Goal: Task Accomplishment & Management: Manage account settings

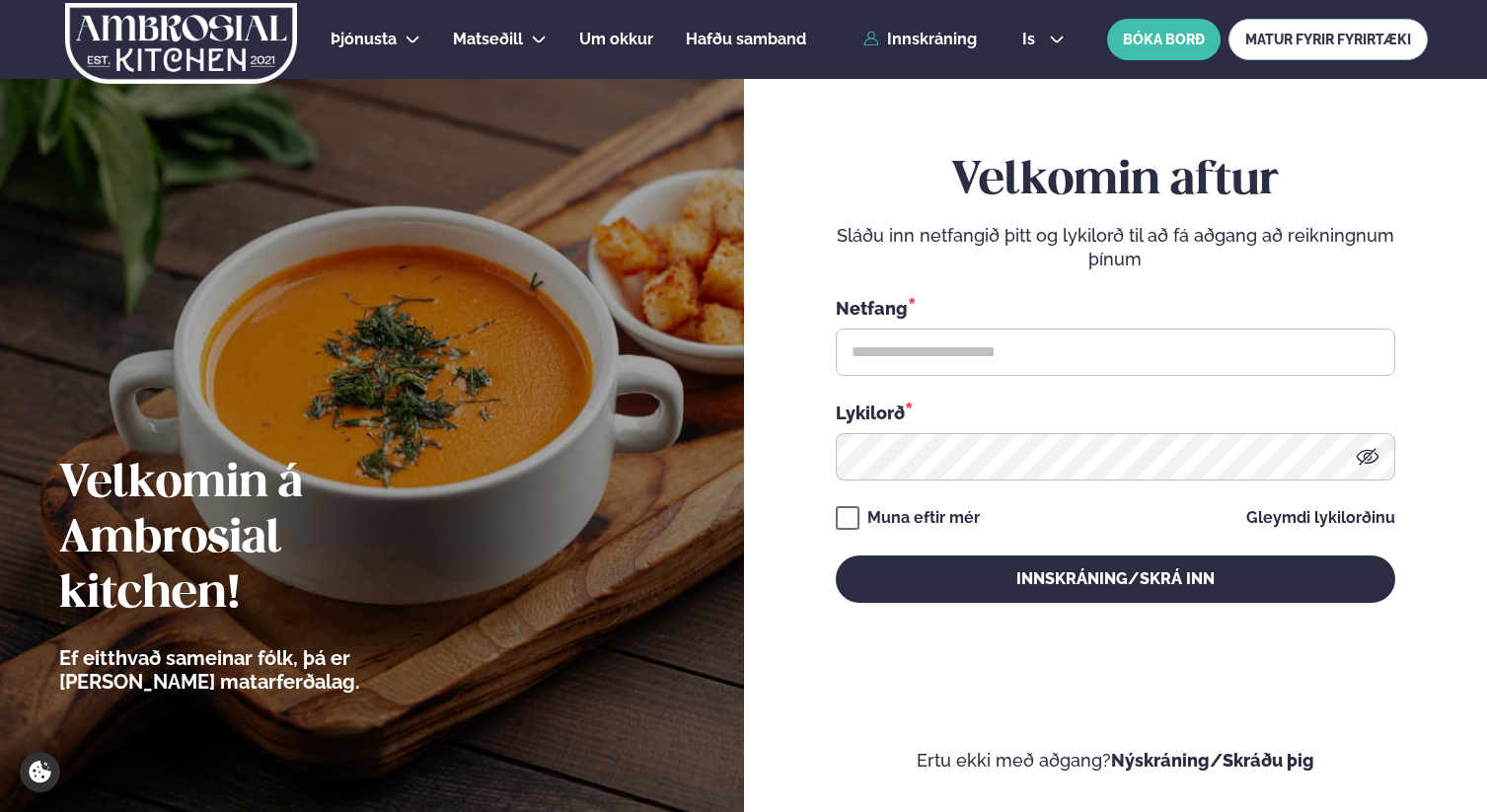
click at [1116, 263] on p "Sláðu inn netfangið þitt og lykilorð til að fá aðgang að reikningnum þínum" at bounding box center [1116, 247] width 560 height 47
click at [942, 38] on link "Innskráning" at bounding box center [920, 40] width 114 height 18
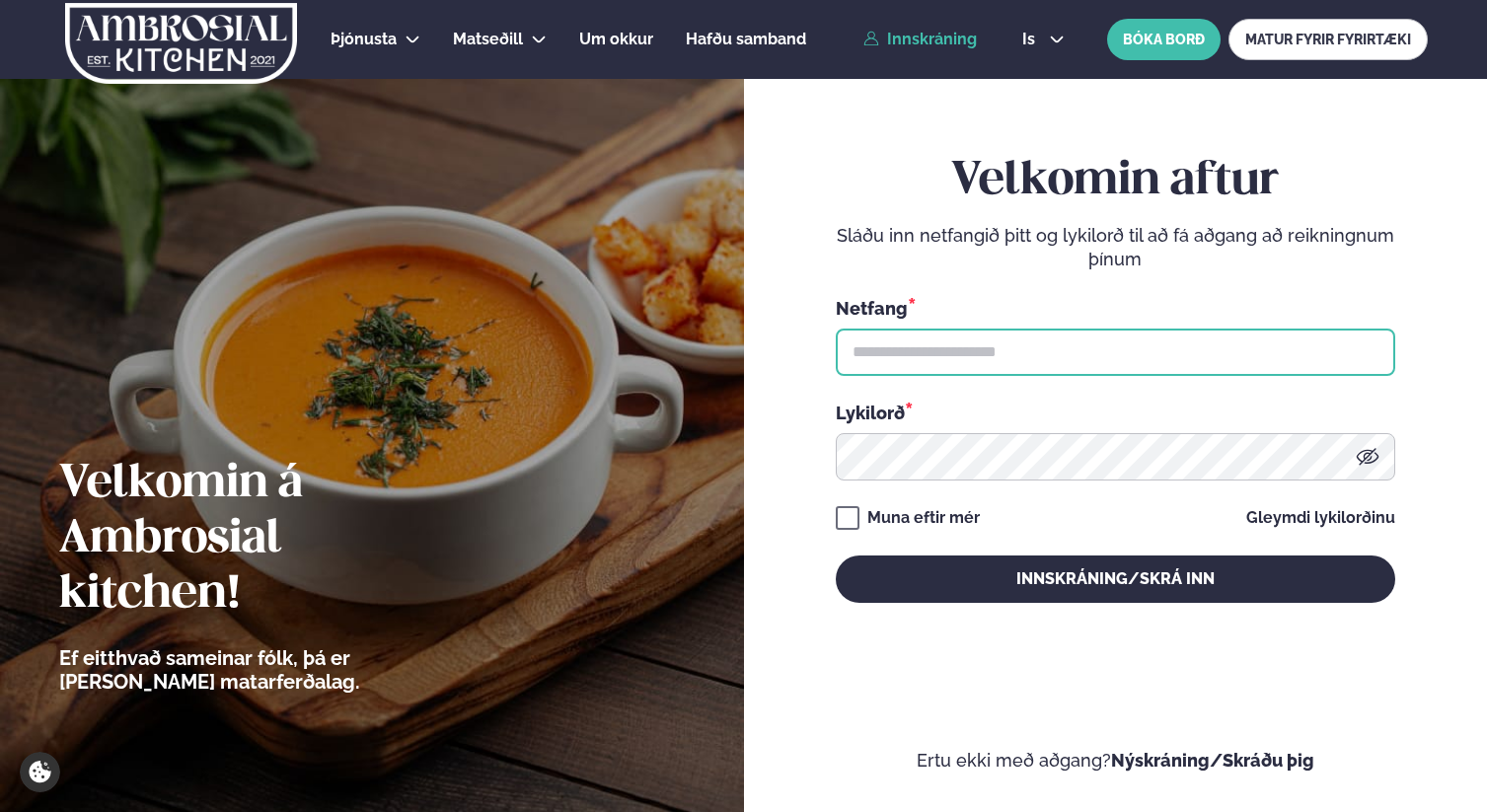
click at [1121, 365] on input "text" at bounding box center [1116, 352] width 560 height 47
type input "**********"
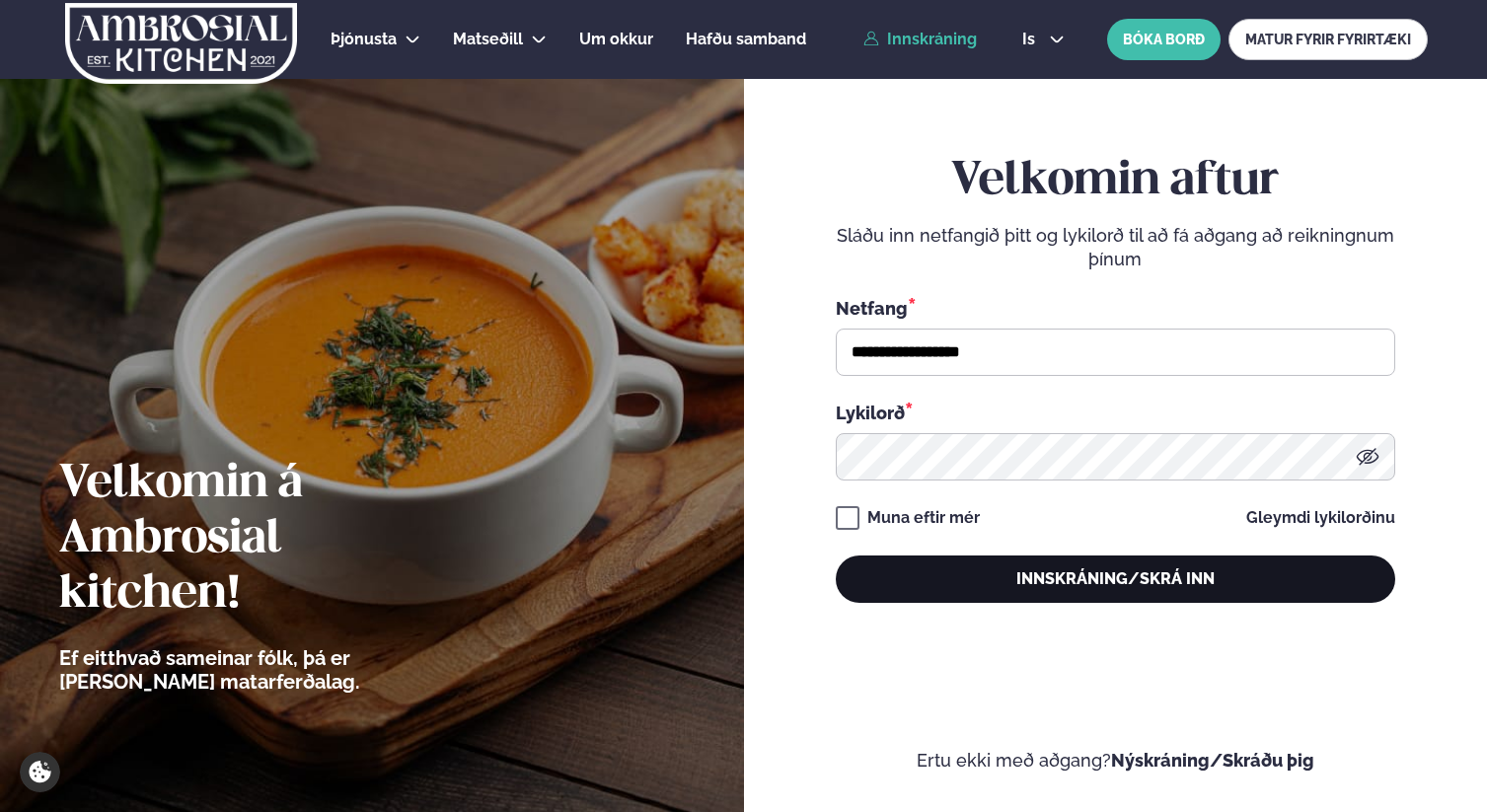
click at [1057, 583] on button "Innskráning/Skrá inn" at bounding box center [1116, 578] width 560 height 47
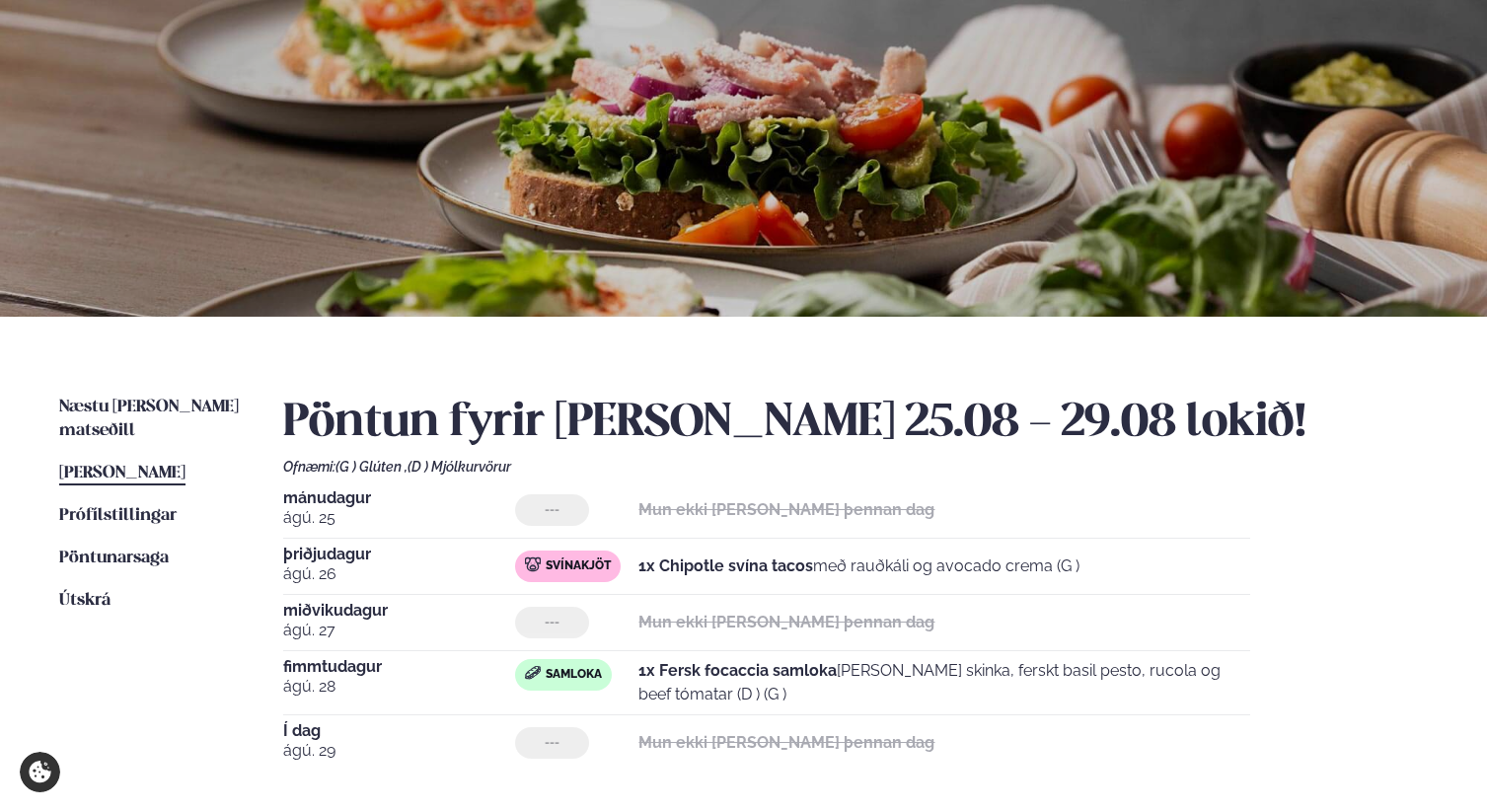
scroll to position [134, 0]
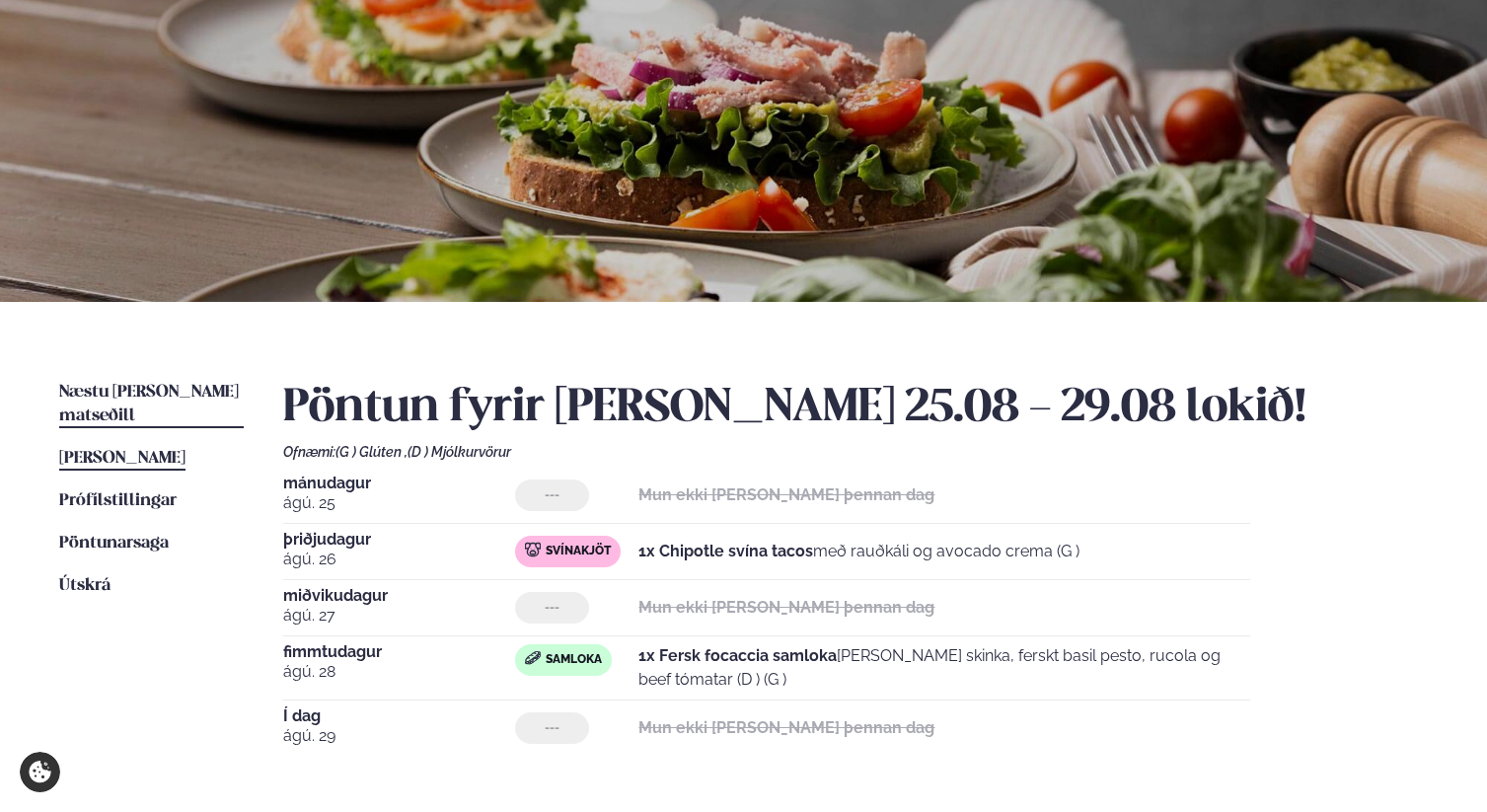
click at [165, 387] on span "Næstu [PERSON_NAME] matseðill" at bounding box center [149, 404] width 180 height 40
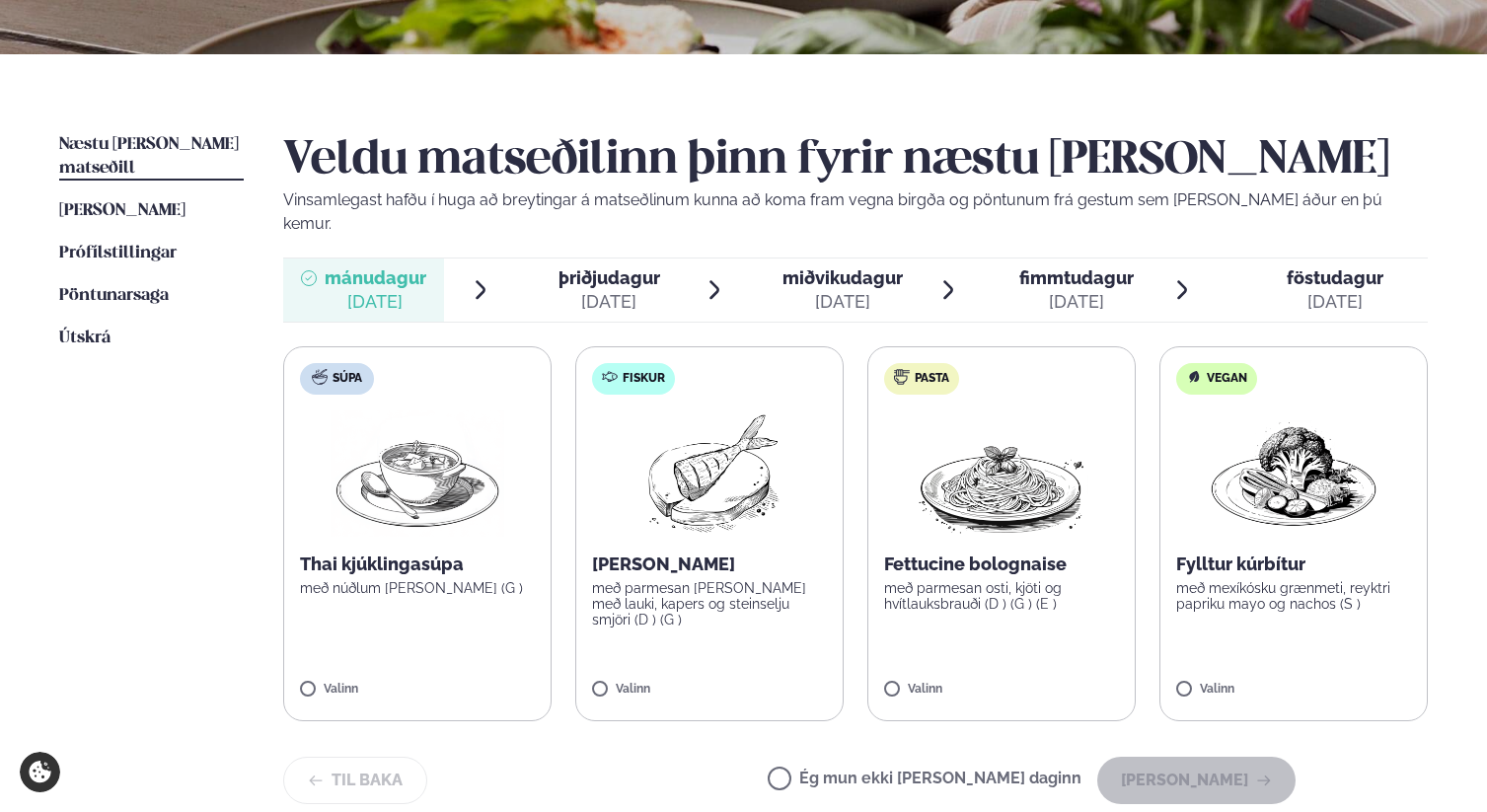
scroll to position [384, 0]
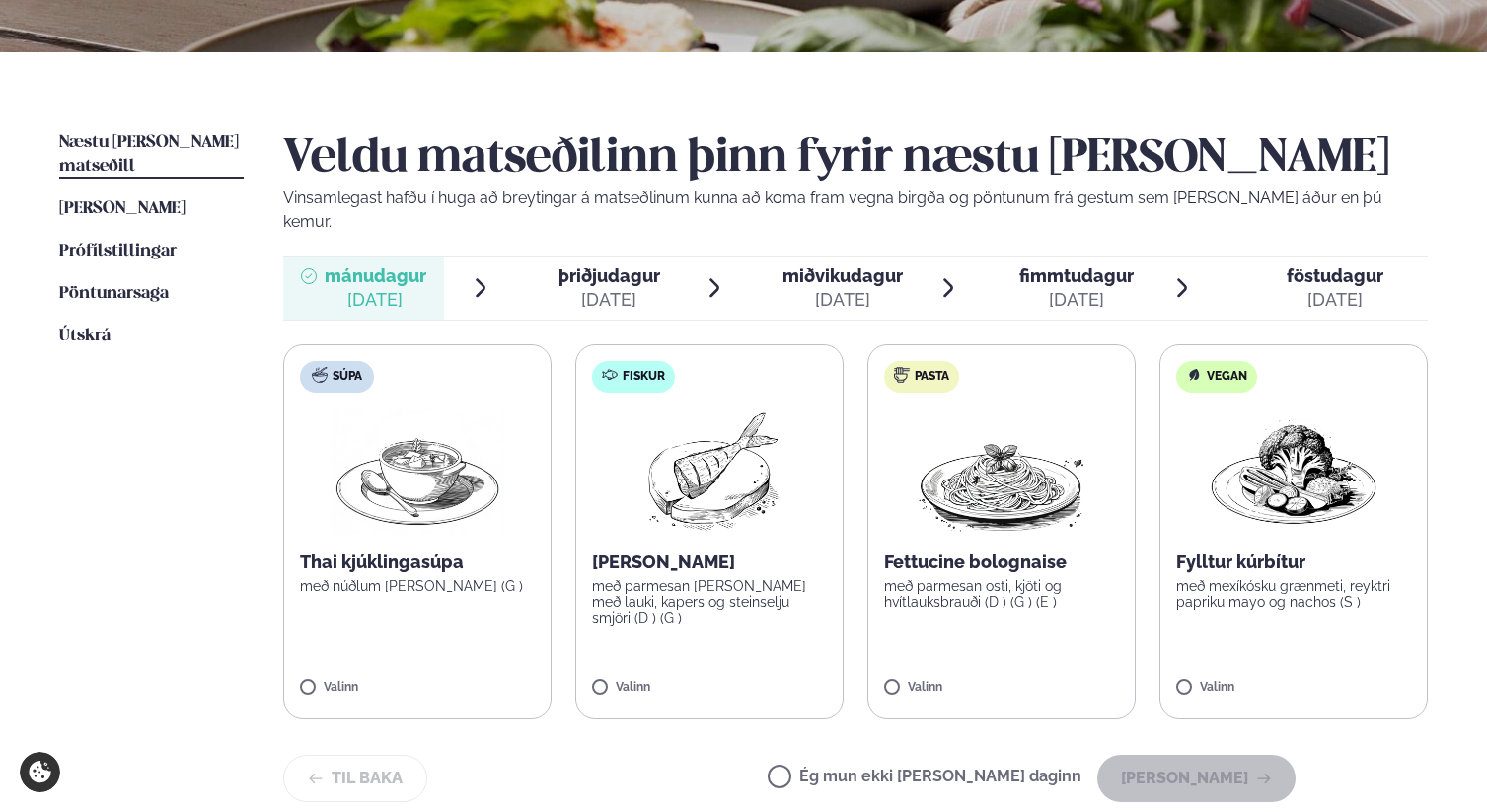
click at [849, 768] on label "Ég mun ekki [PERSON_NAME] daginn" at bounding box center [924, 778] width 314 height 21
click at [1173, 755] on button "[PERSON_NAME]" at bounding box center [1196, 778] width 199 height 47
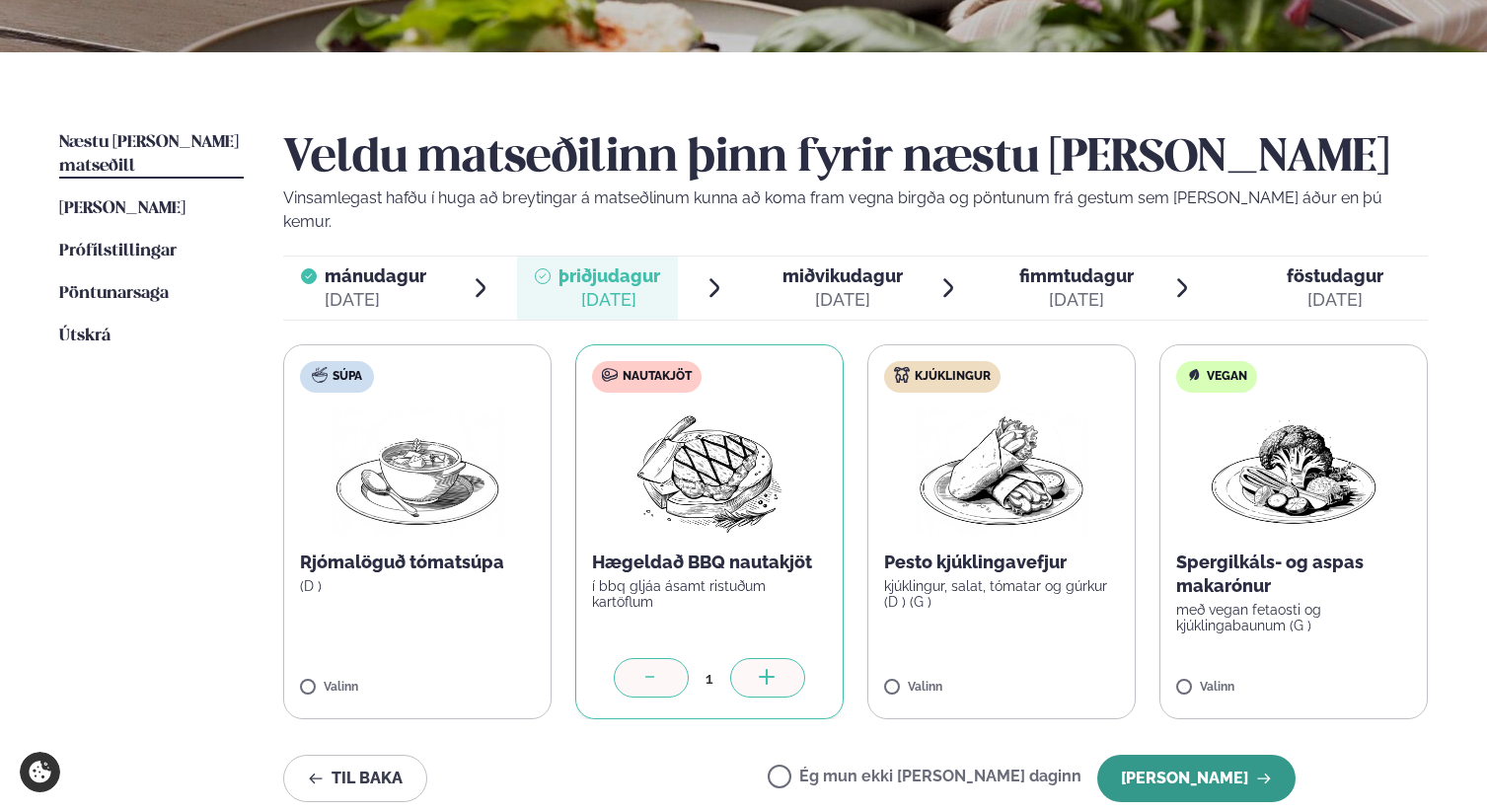
click at [1202, 755] on button "[PERSON_NAME]" at bounding box center [1196, 778] width 199 height 47
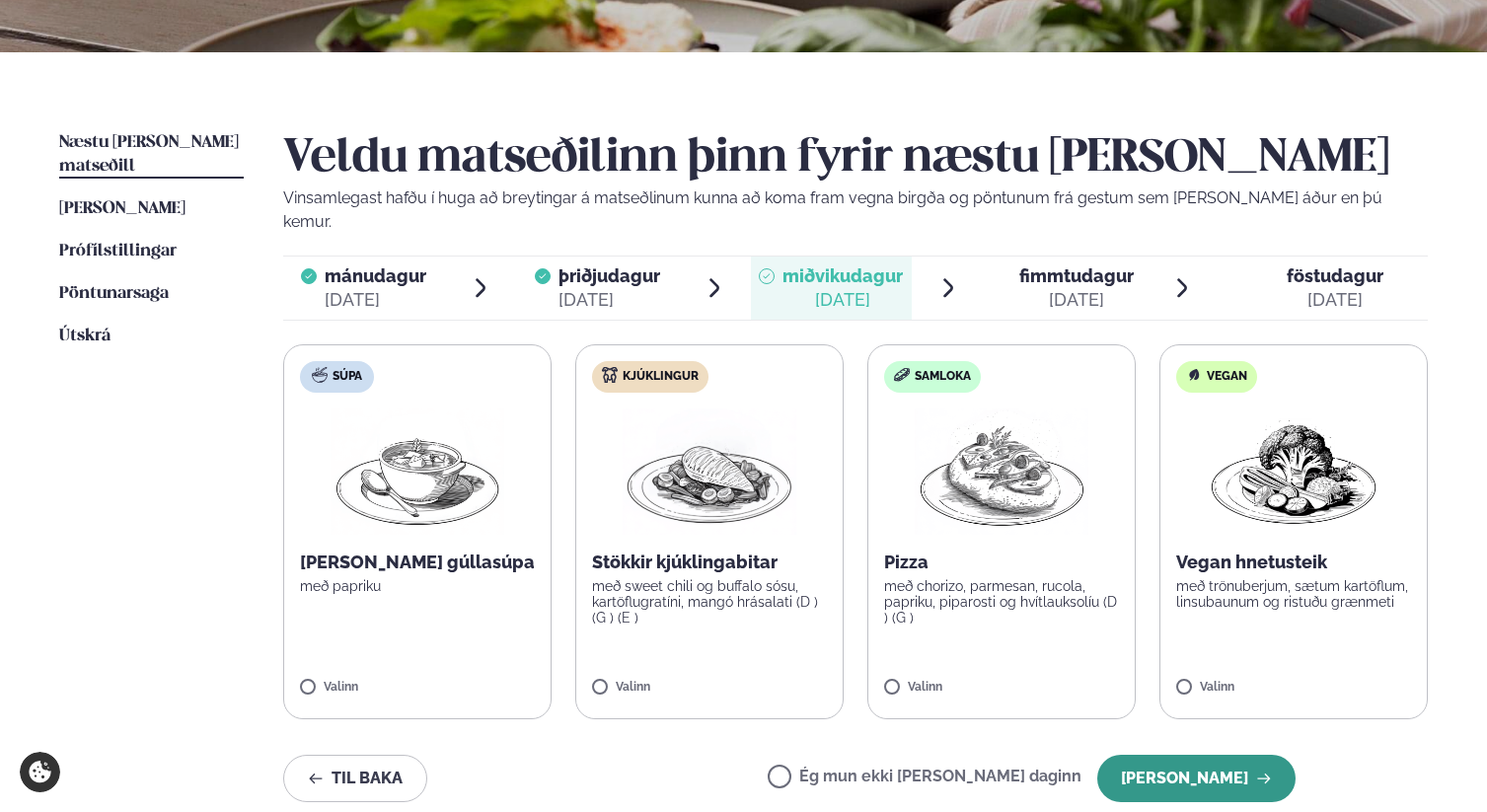
click at [1209, 758] on button "[PERSON_NAME]" at bounding box center [1196, 778] width 199 height 47
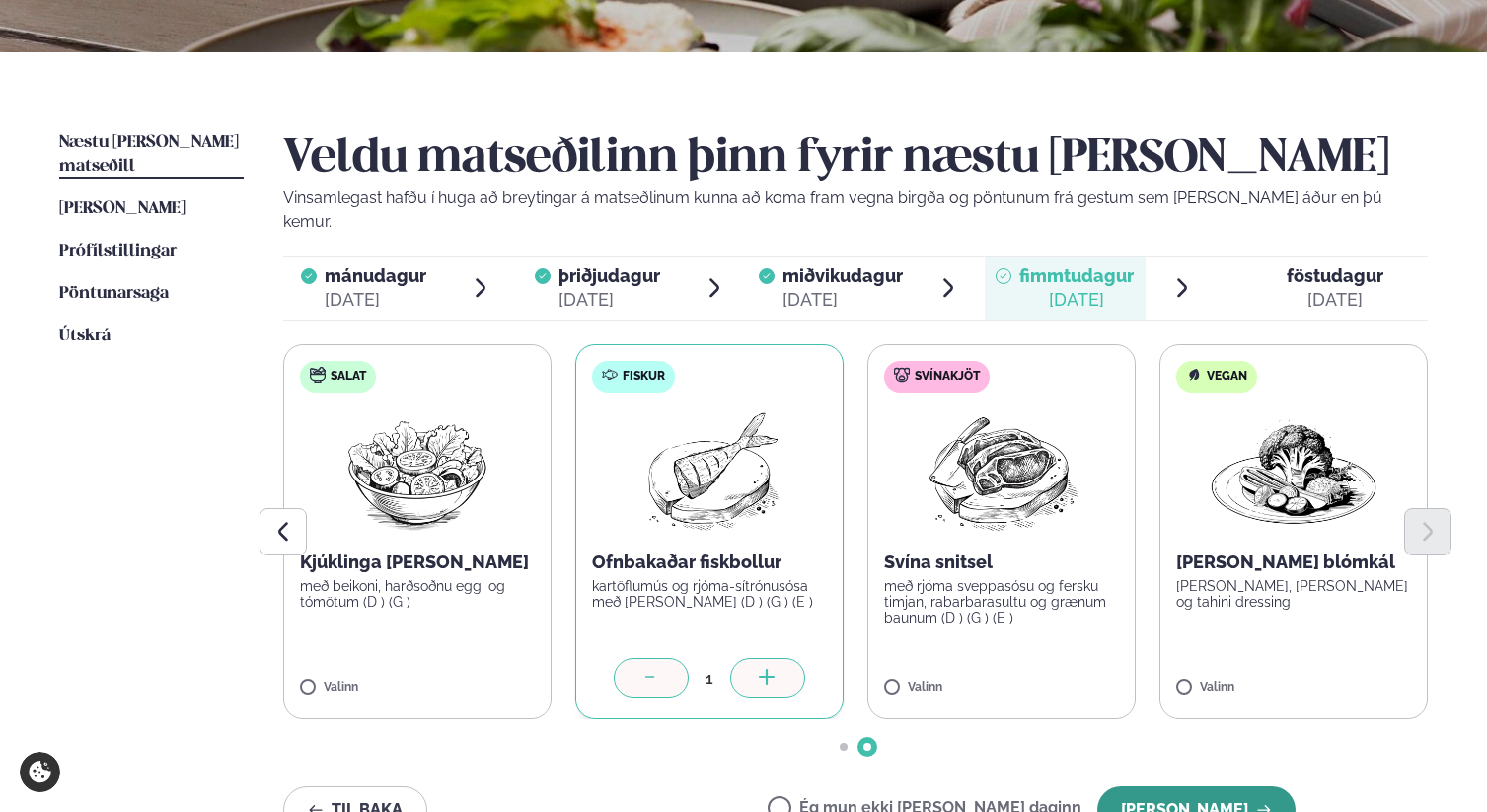
click at [1228, 786] on button "[PERSON_NAME]" at bounding box center [1196, 809] width 199 height 47
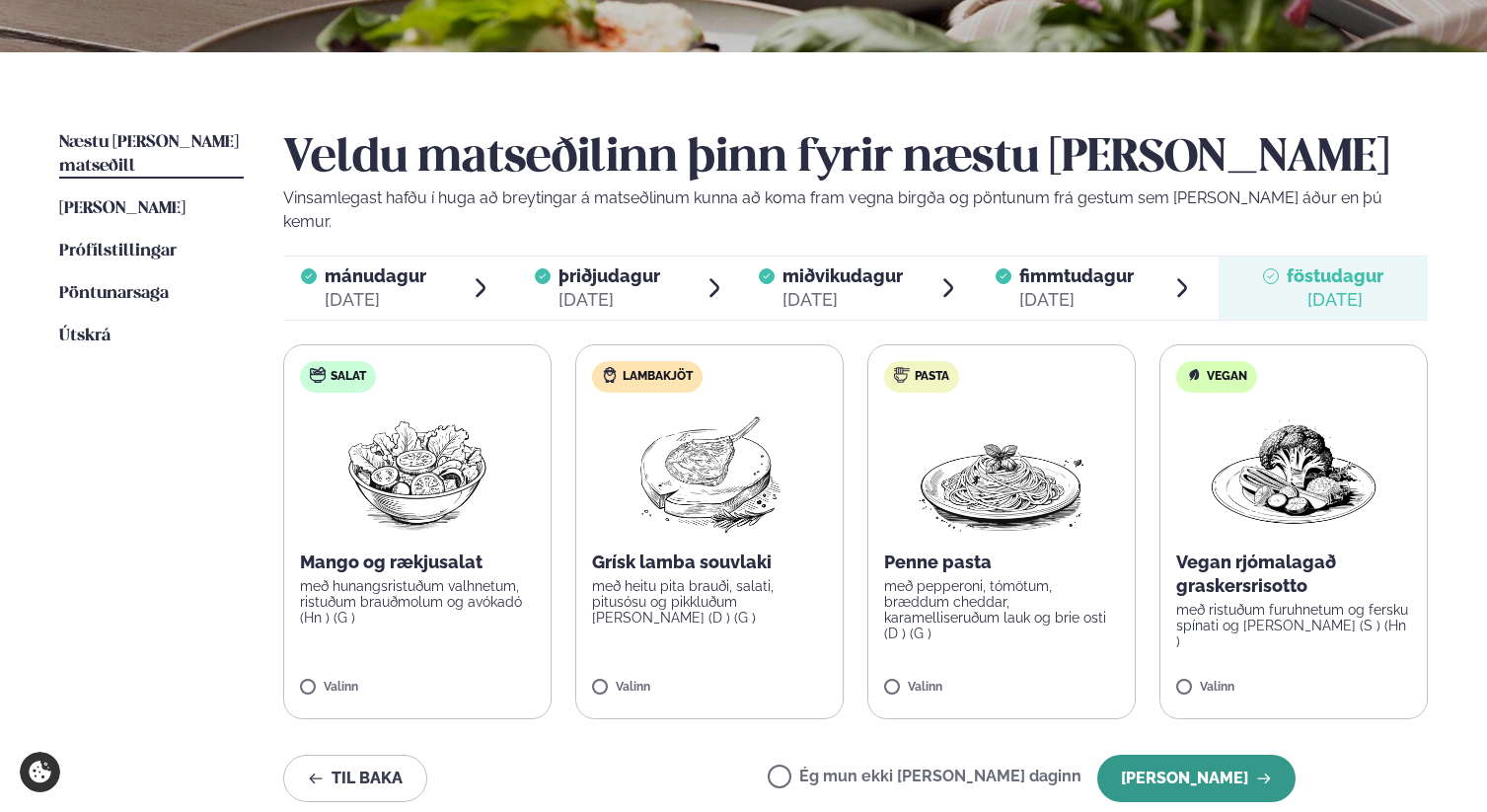
click at [1221, 765] on button "[PERSON_NAME]" at bounding box center [1196, 778] width 199 height 47
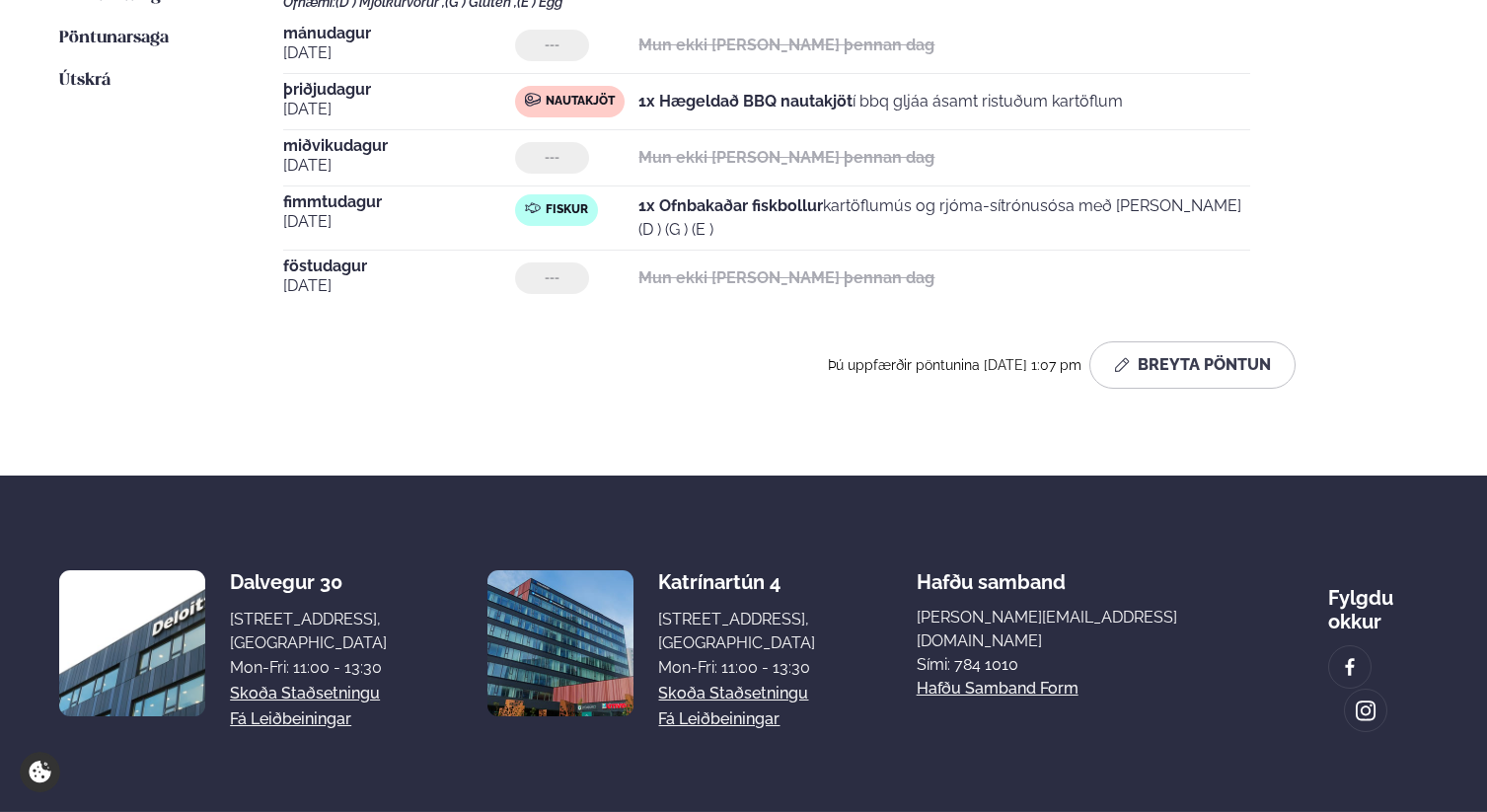
scroll to position [0, 0]
